Goal: Task Accomplishment & Management: Manage account settings

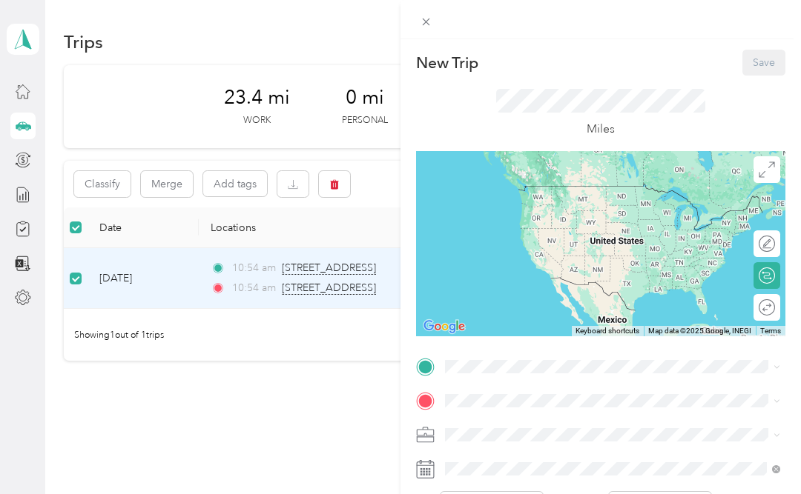
click at [103, 188] on div "New Trip Save This trip cannot be edited because it is either under review, app…" at bounding box center [400, 247] width 801 height 494
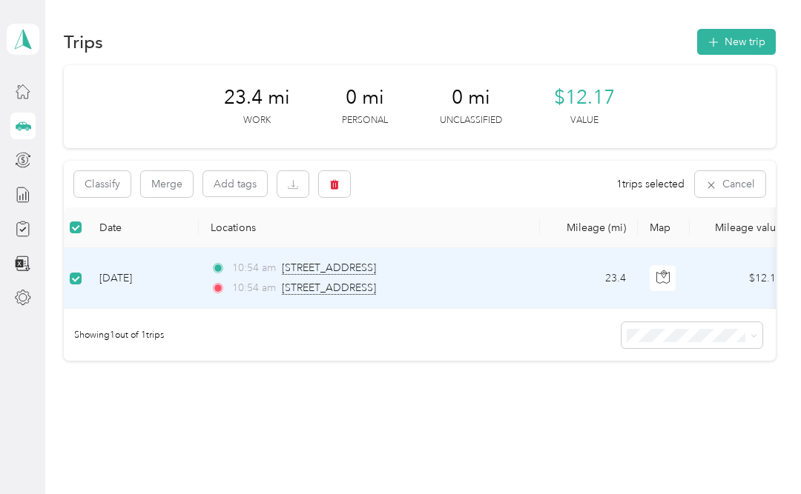
click at [114, 190] on button "Classify" at bounding box center [102, 184] width 56 height 26
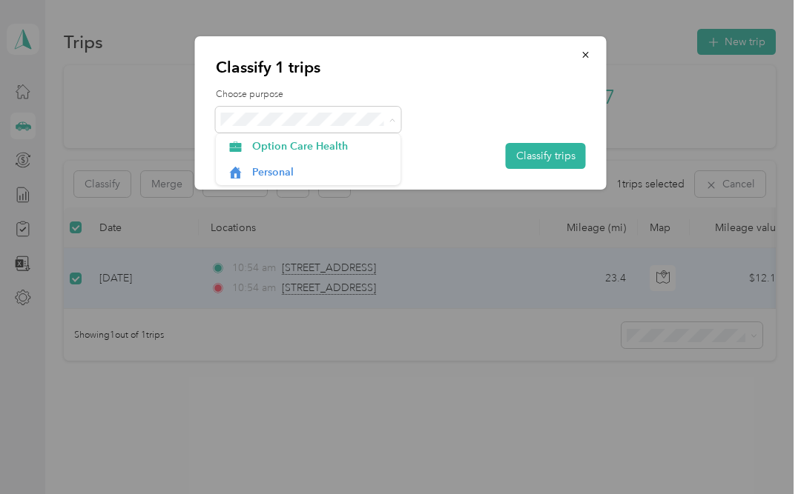
click at [321, 155] on li "Option Care Health" at bounding box center [308, 146] width 185 height 26
click at [560, 159] on button "Classify trips" at bounding box center [546, 156] width 80 height 26
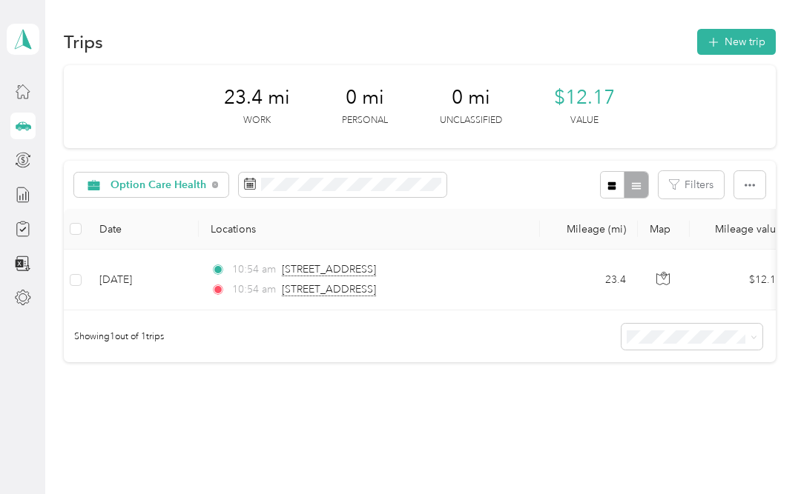
click at [739, 42] on button "New trip" at bounding box center [736, 42] width 79 height 26
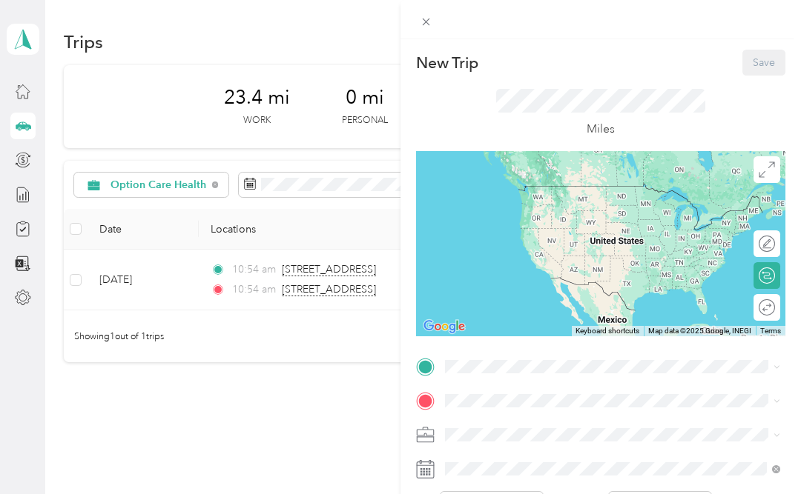
click at [434, 361] on div at bounding box center [600, 367] width 369 height 24
click at [434, 373] on icon at bounding box center [425, 367] width 19 height 19
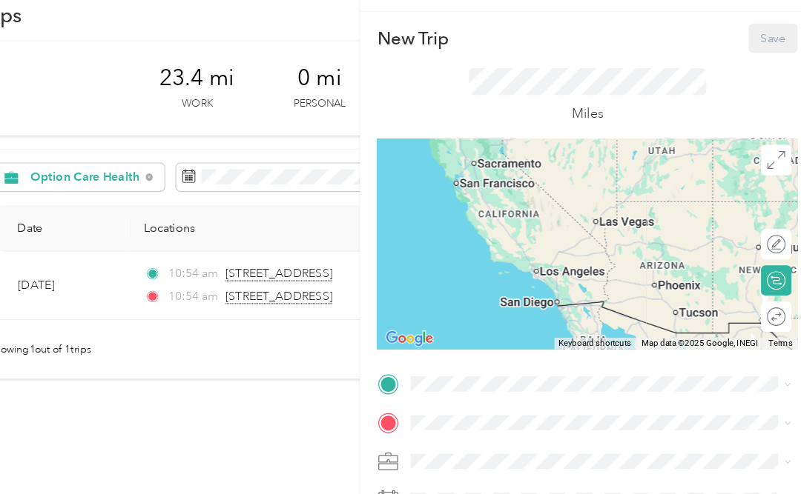
click at [278, 258] on div "New Trip Save This trip cannot be edited because it is either under review, app…" at bounding box center [400, 247] width 801 height 494
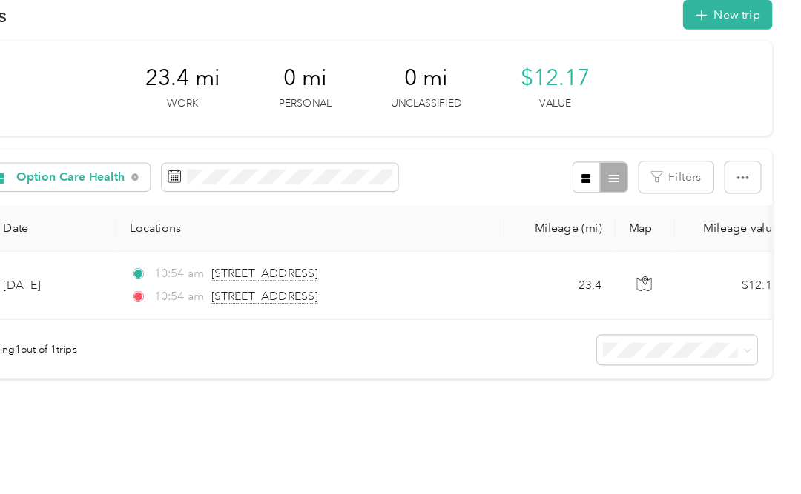
click at [697, 29] on button "New trip" at bounding box center [736, 42] width 79 height 26
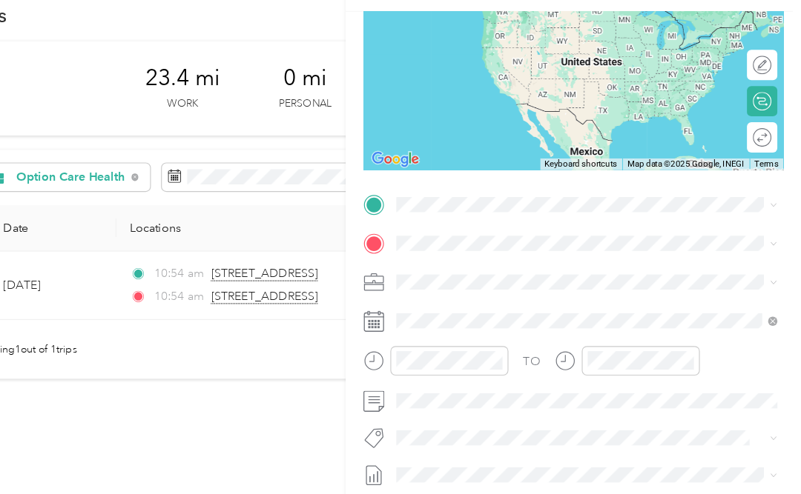
scroll to position [151, 0]
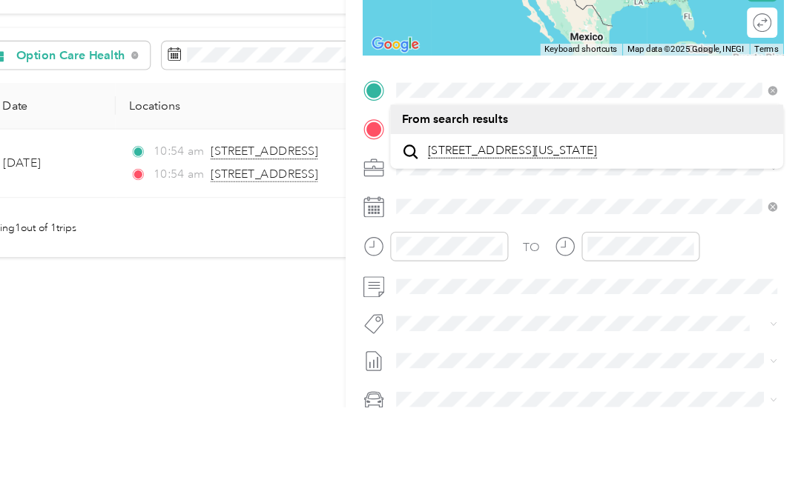
click at [556, 262] on span "[STREET_ADDRESS][US_STATE]" at bounding box center [547, 268] width 148 height 13
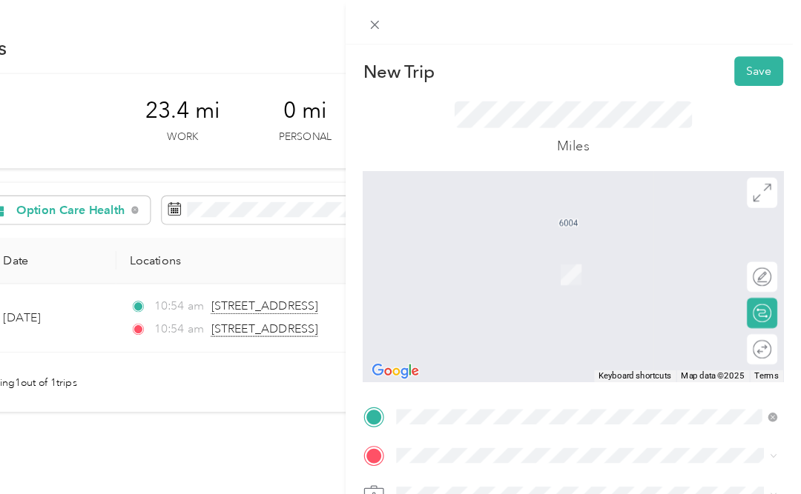
scroll to position [0, 0]
click at [758, 276] on icon at bounding box center [766, 276] width 16 height 16
click at [758, 282] on icon at bounding box center [766, 276] width 16 height 16
click at [758, 275] on icon at bounding box center [766, 276] width 16 height 16
click at [758, 274] on icon at bounding box center [766, 276] width 16 height 16
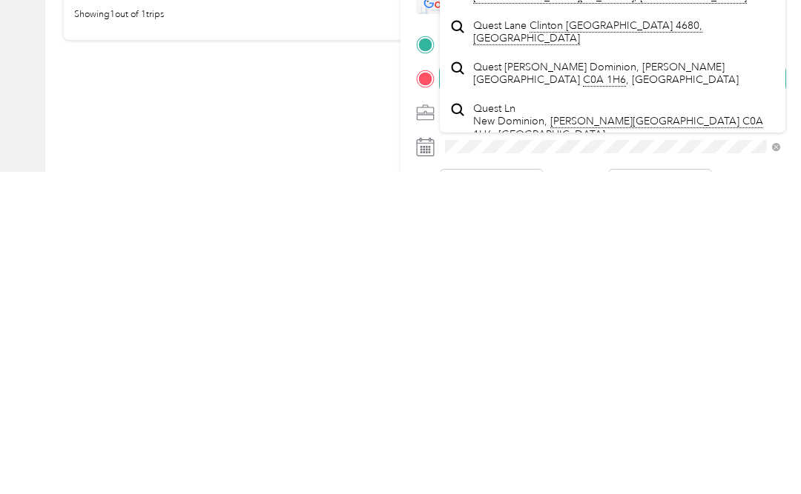
scroll to position [22, 0]
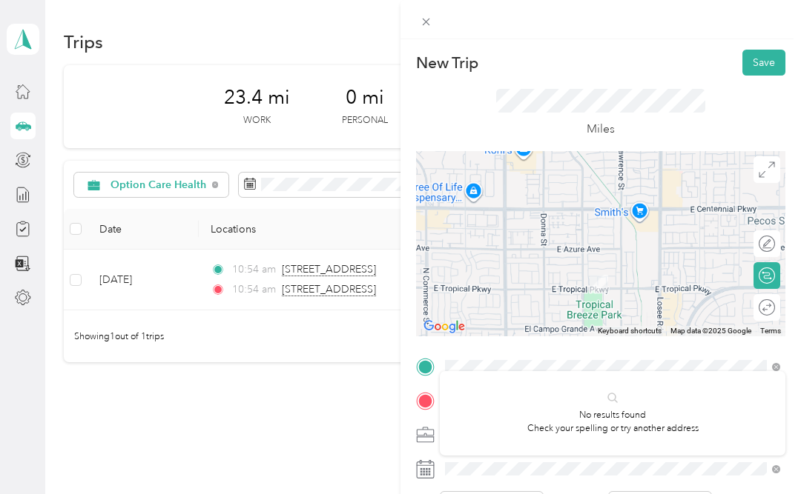
click at [424, 359] on icon at bounding box center [426, 368] width 18 height 18
click at [766, 60] on button "Save" at bounding box center [763, 63] width 43 height 26
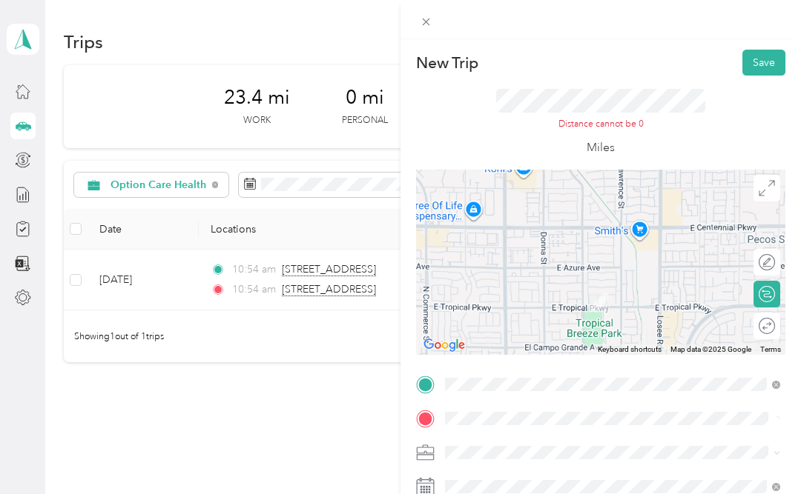
click at [764, 61] on button "Save" at bounding box center [763, 63] width 43 height 26
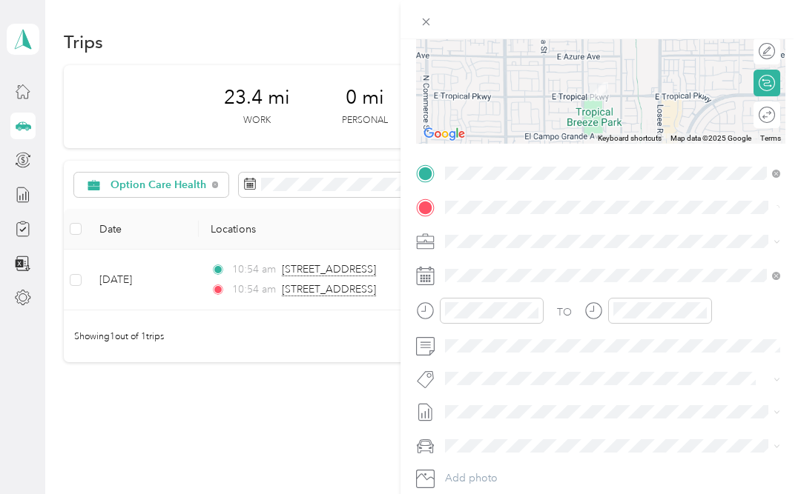
scroll to position [212, 0]
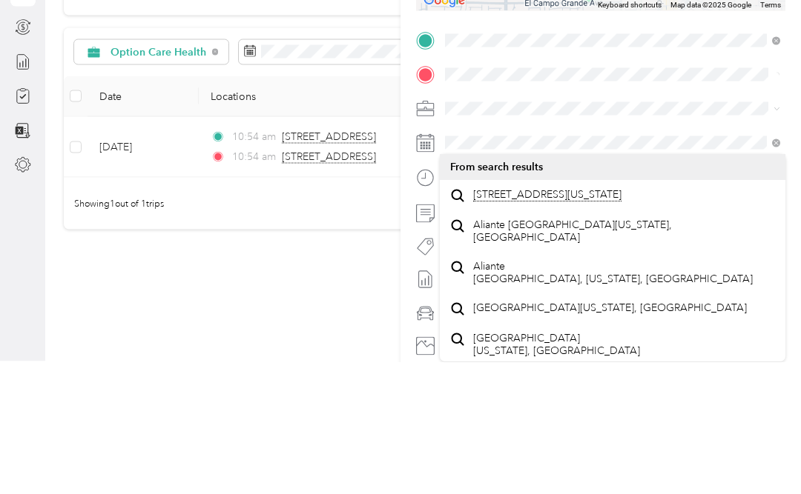
click at [546, 321] on span "[STREET_ADDRESS][US_STATE]" at bounding box center [547, 327] width 148 height 13
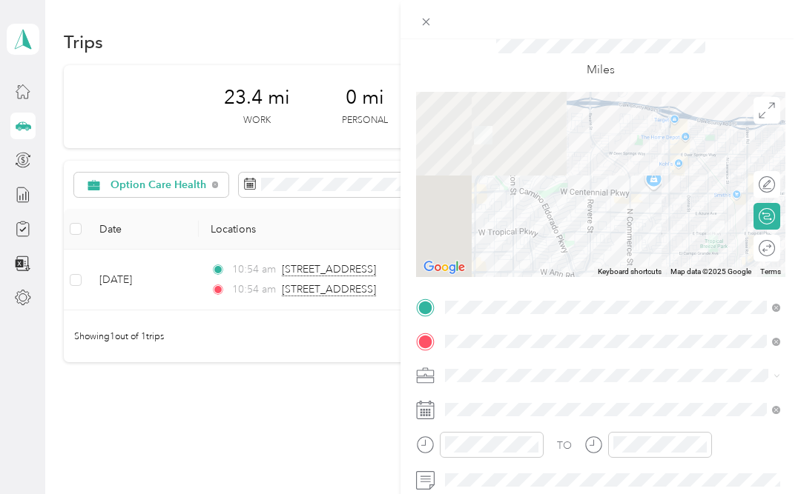
scroll to position [57, 0]
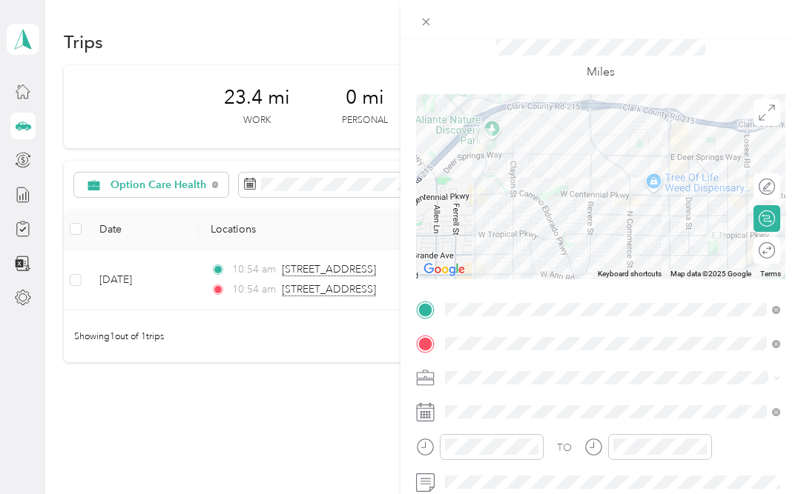
click at [623, 111] on div at bounding box center [600, 186] width 369 height 185
click at [754, 160] on div at bounding box center [600, 186] width 369 height 185
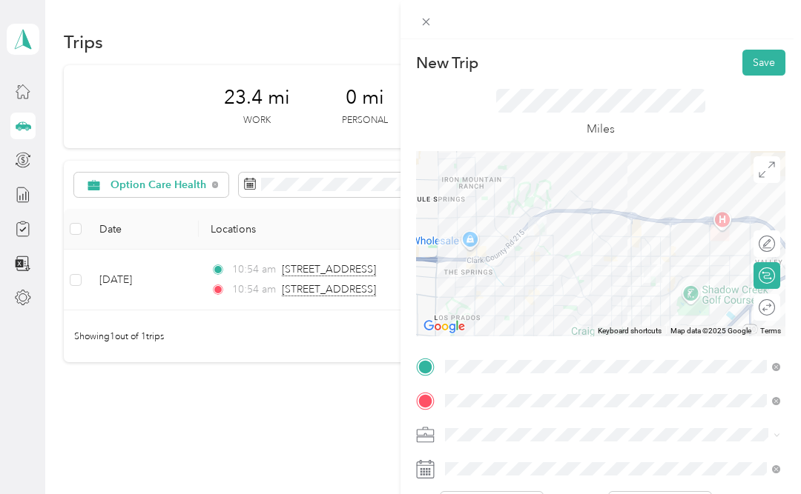
scroll to position [0, 0]
click at [762, 63] on button "Save" at bounding box center [763, 63] width 43 height 26
click at [761, 60] on button "Save" at bounding box center [763, 63] width 43 height 26
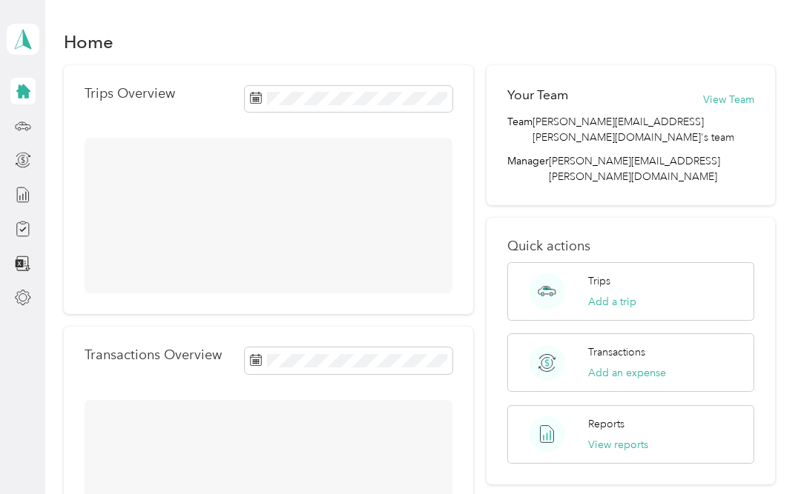
click at [633, 294] on button "Add a trip" at bounding box center [612, 302] width 48 height 16
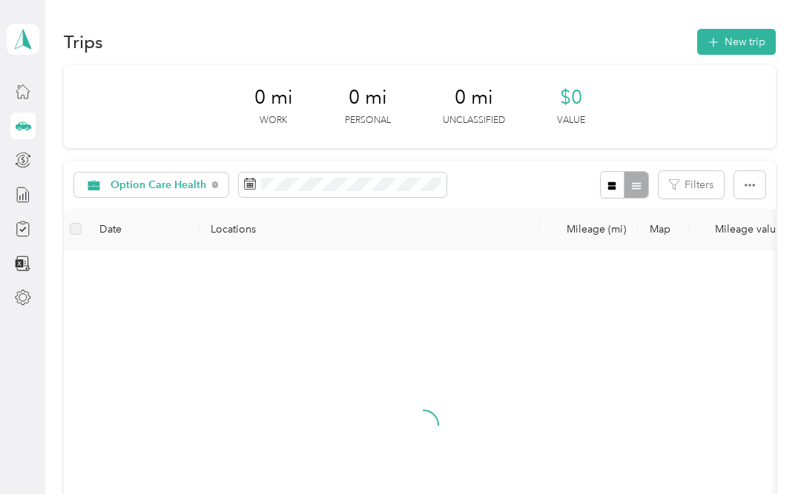
click at [72, 228] on label at bounding box center [76, 229] width 12 height 16
click at [83, 232] on th at bounding box center [76, 229] width 24 height 41
click at [70, 233] on label at bounding box center [76, 229] width 12 height 16
click at [233, 232] on th "Locations" at bounding box center [369, 229] width 341 height 41
